Goal: Transaction & Acquisition: Download file/media

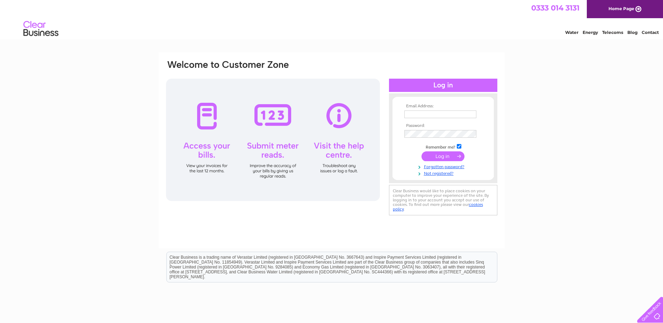
type input "[EMAIL_ADDRESS][DOMAIN_NAME]"
click at [428, 155] on input "submit" at bounding box center [442, 156] width 43 height 10
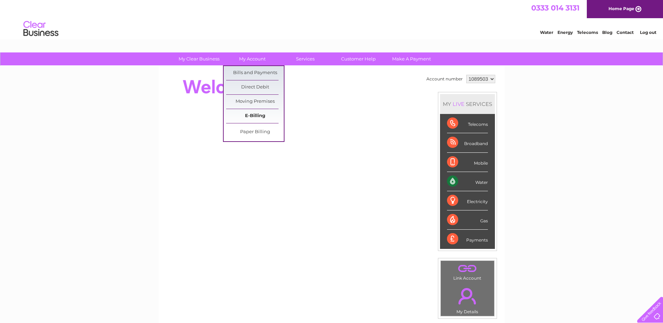
click at [254, 117] on link "E-Billing" at bounding box center [255, 116] width 58 height 14
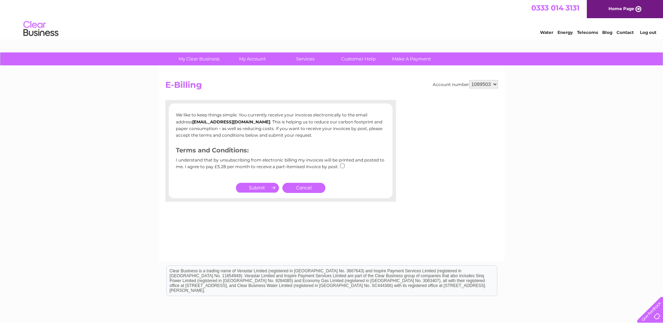
click at [308, 187] on link "Cancel" at bounding box center [303, 188] width 43 height 10
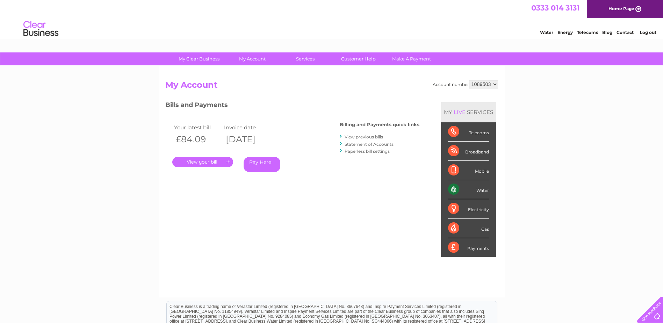
click at [204, 162] on link "." at bounding box center [202, 162] width 61 height 10
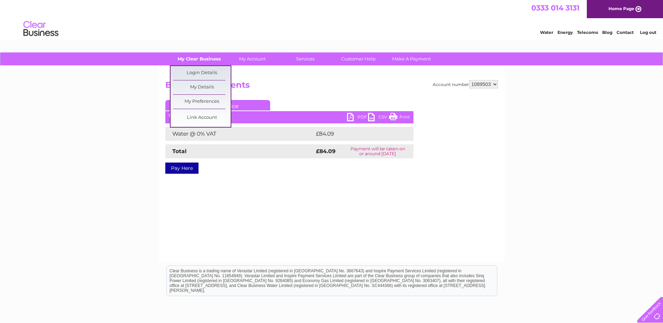
click at [202, 62] on link "My Clear Business" at bounding box center [199, 58] width 58 height 13
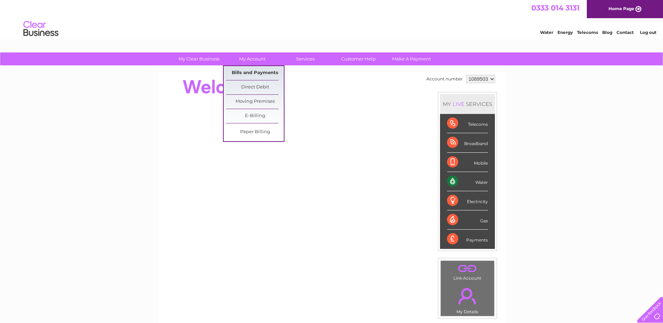
click at [260, 72] on link "Bills and Payments" at bounding box center [255, 73] width 58 height 14
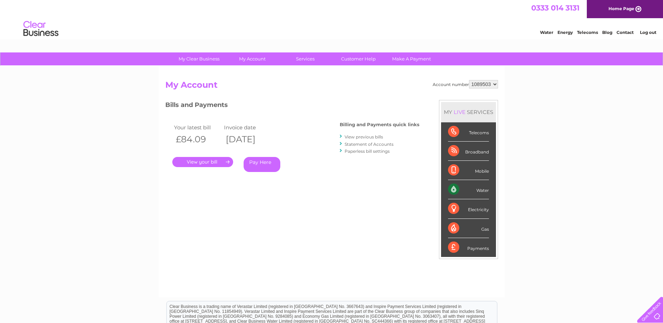
click at [210, 161] on link "." at bounding box center [202, 162] width 61 height 10
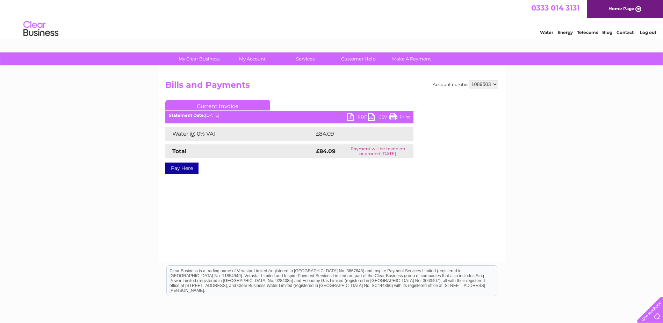
click at [356, 117] on link "PDF" at bounding box center [357, 118] width 21 height 10
click at [348, 117] on link "PDF" at bounding box center [357, 118] width 21 height 10
